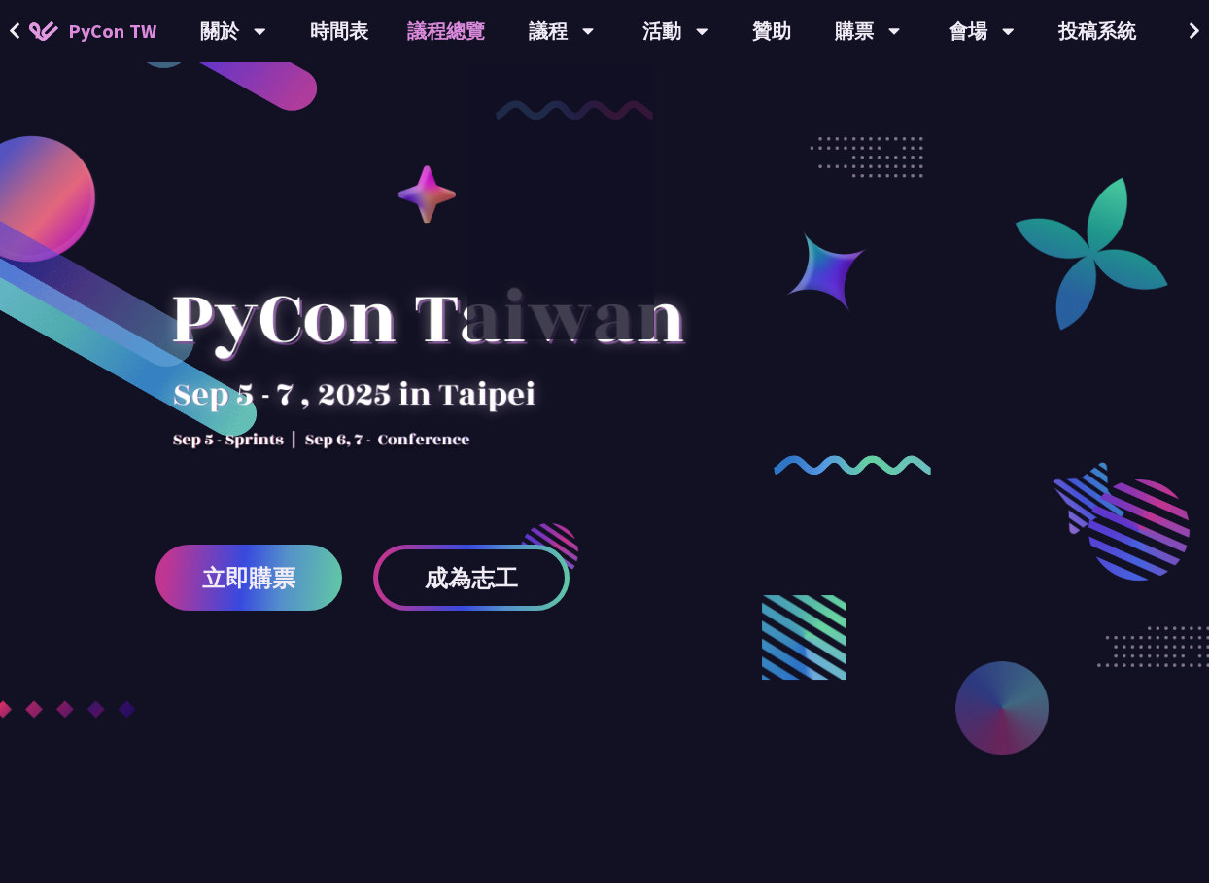
click at [426, 27] on link "議程總覽" at bounding box center [446, 31] width 117 height 62
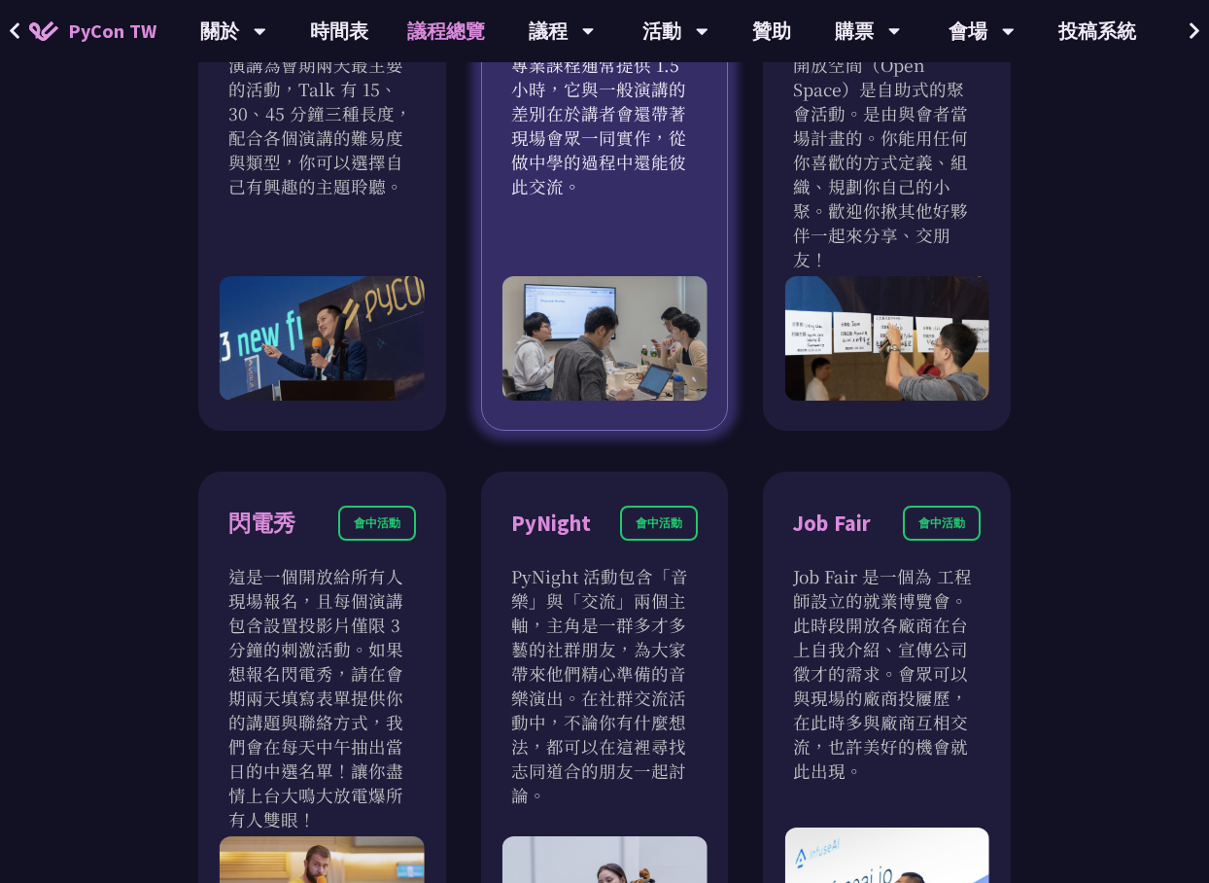
scroll to position [1750, 0]
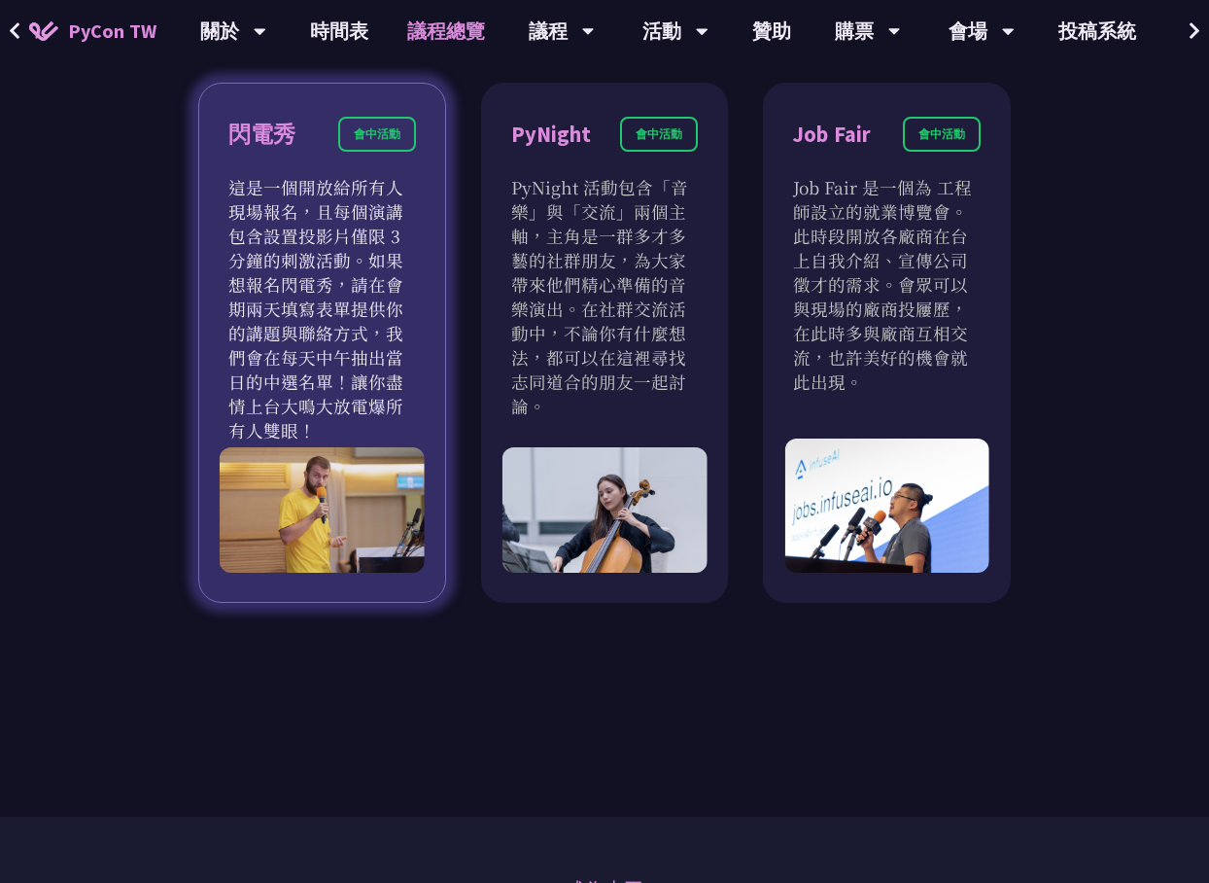
click at [356, 269] on p "這是一個開放給所有人現場報名，且每個演講包含設置投影片僅限 3 分鐘的刺激活動。如果想報名閃電秀，請在會期兩天填寫表單提供你的講題與聯絡方式，我們會在每天中午…" at bounding box center [322, 308] width 188 height 267
click at [284, 118] on div "閃電秀" at bounding box center [261, 135] width 67 height 34
click at [271, 118] on div "閃電秀" at bounding box center [261, 135] width 67 height 34
click at [332, 187] on p "這是一個開放給所有人現場報名，且每個演講包含設置投影片僅限 3 分鐘的刺激活動。如果想報名閃電秀，請在會期兩天填寫表單提供你的講題與聯絡方式，我們會在每天中午…" at bounding box center [322, 308] width 188 height 267
click at [371, 117] on div "會中活動" at bounding box center [377, 134] width 78 height 35
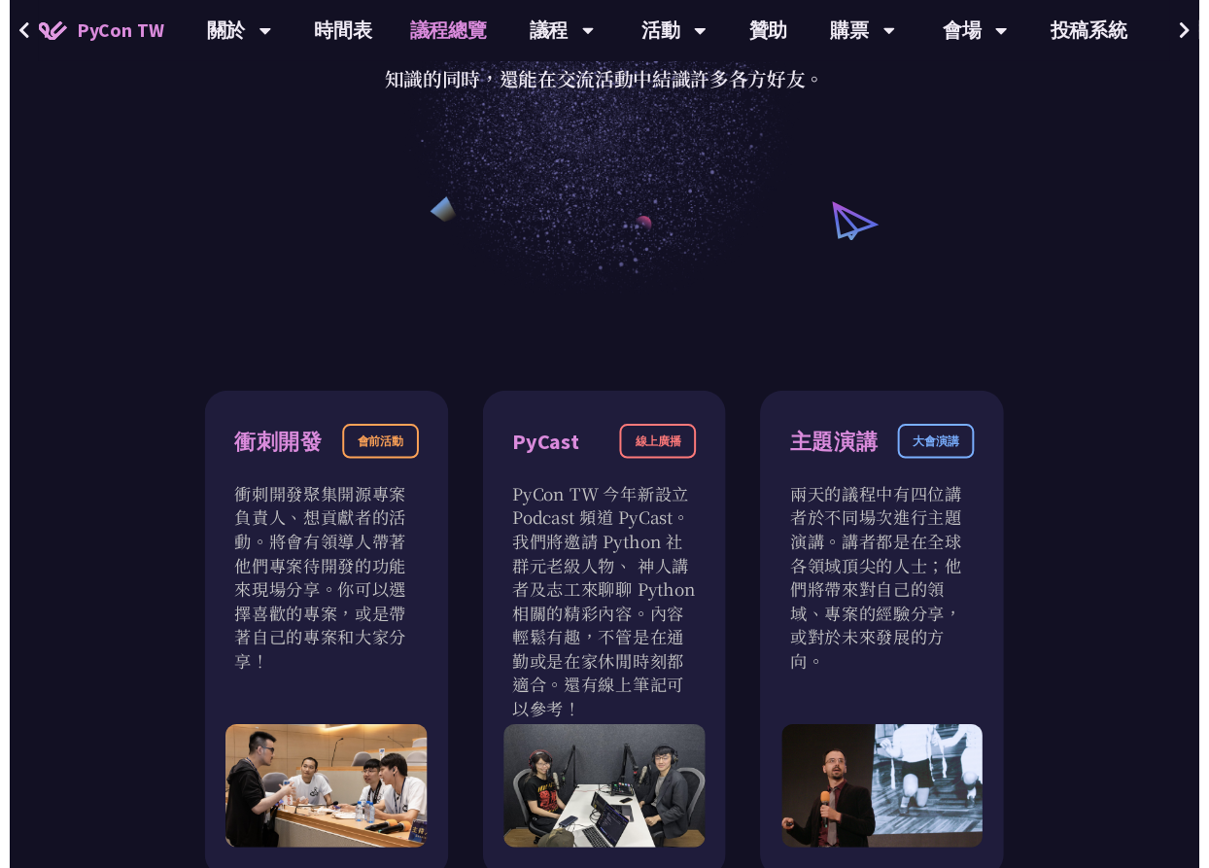
scroll to position [0, 0]
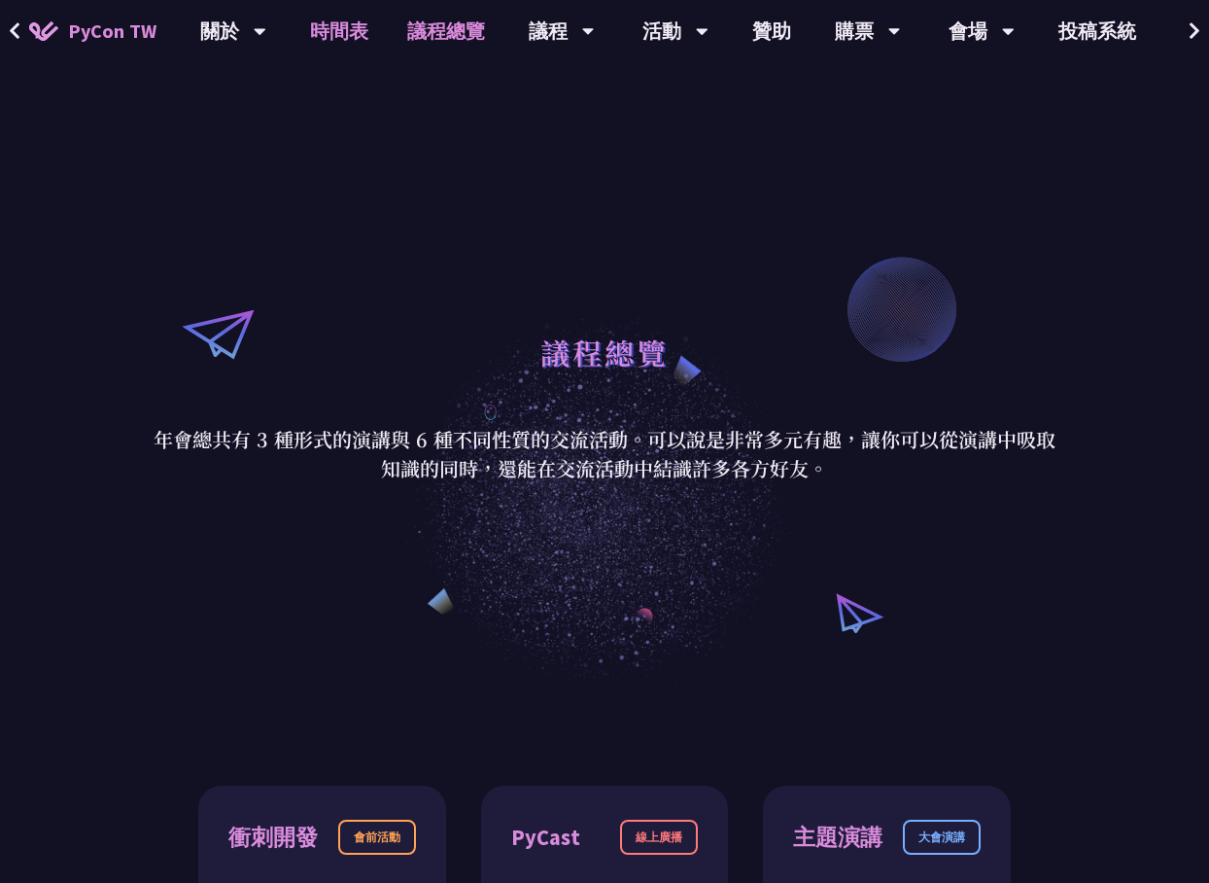
click at [327, 28] on link "時間表" at bounding box center [339, 31] width 97 height 62
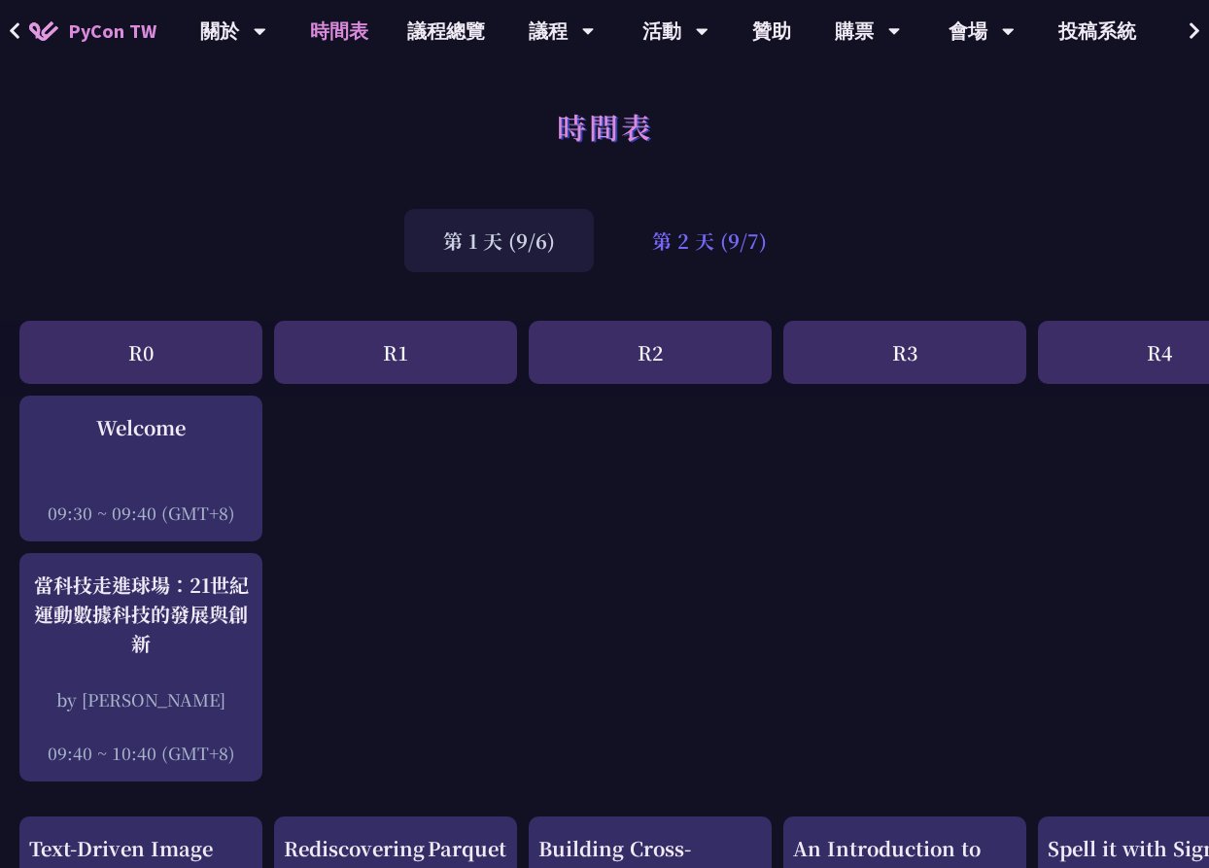
click at [789, 251] on div "第 2 天 (9/7)" at bounding box center [709, 240] width 192 height 63
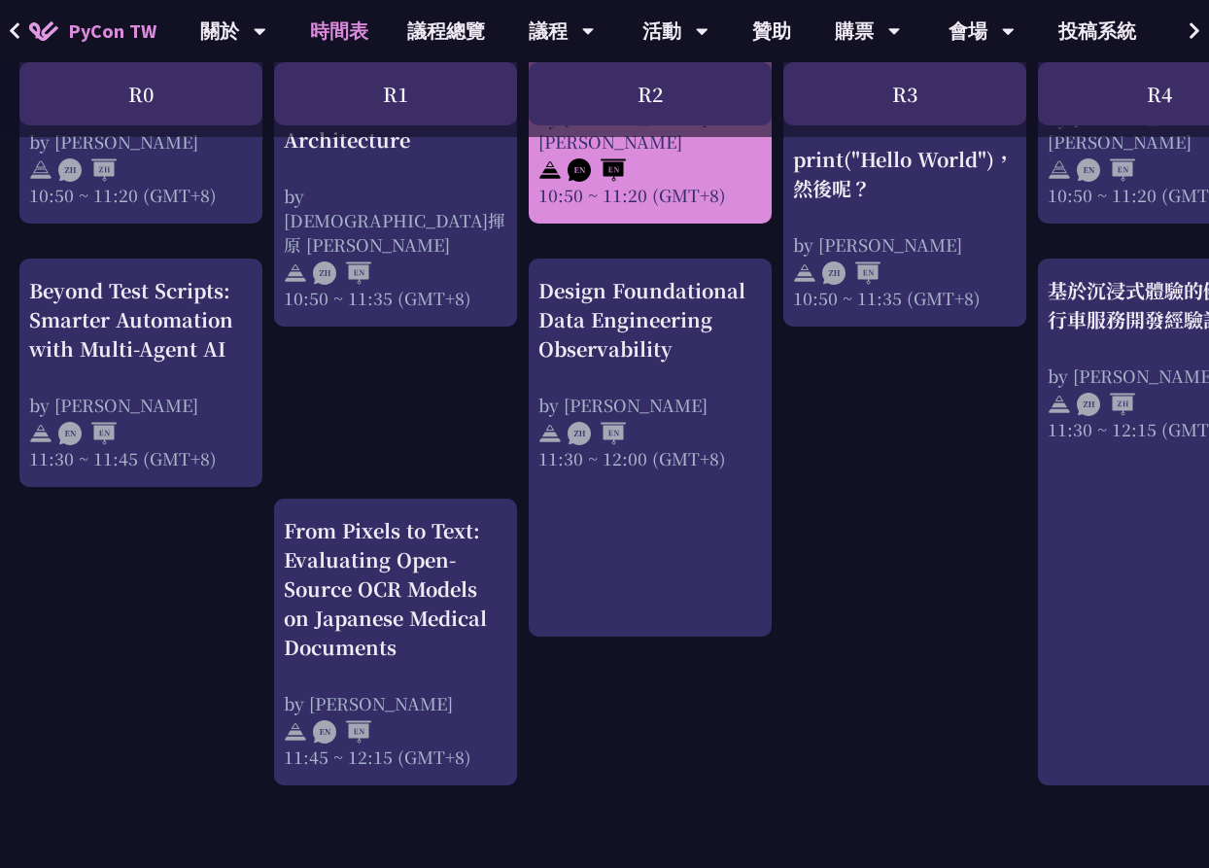
scroll to position [1167, 0]
